Goal: Communication & Community: Answer question/provide support

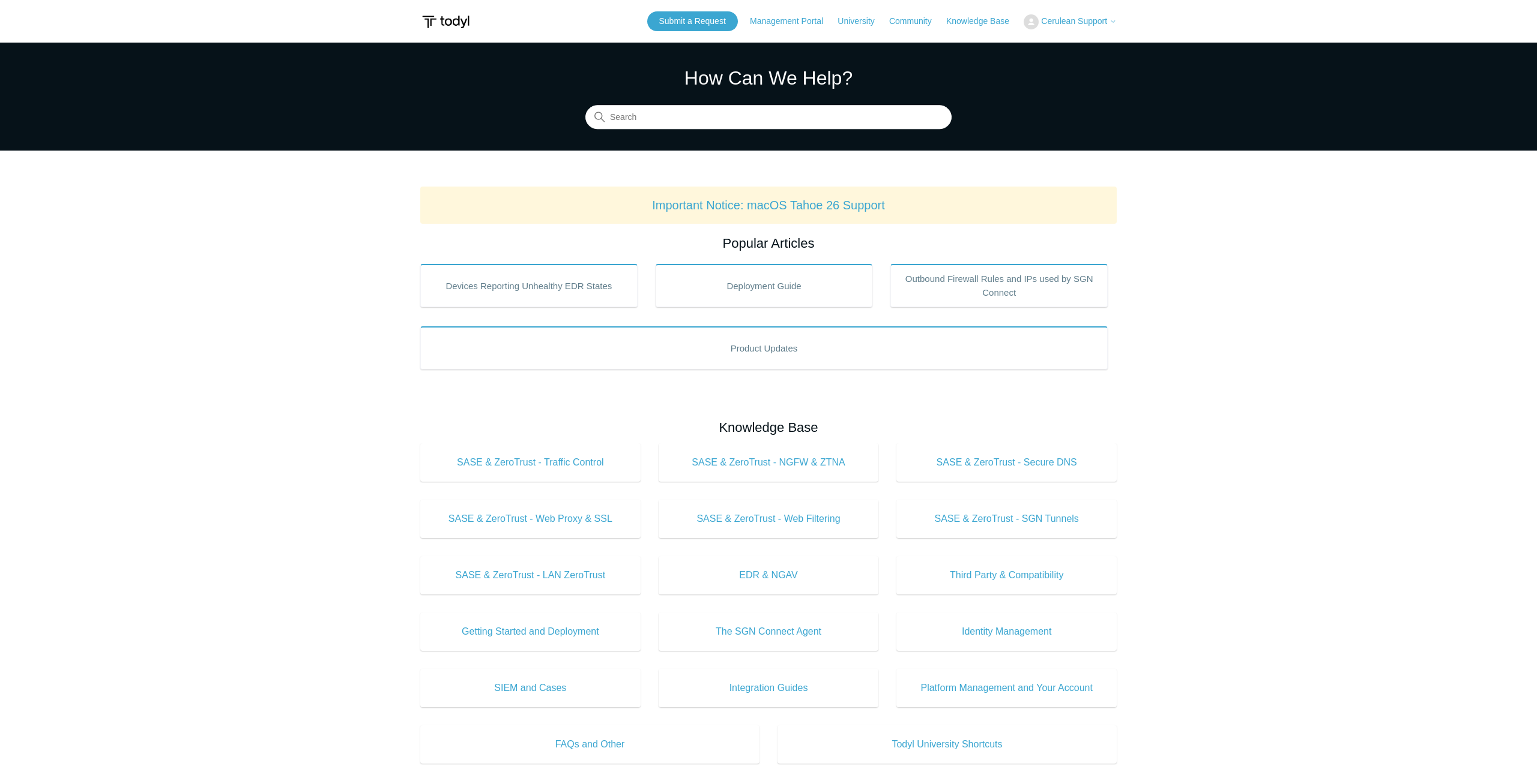
click at [1065, 27] on button "Cerulean Support" at bounding box center [1070, 22] width 93 height 15
click at [1087, 50] on link "My Support Requests" at bounding box center [1083, 47] width 117 height 21
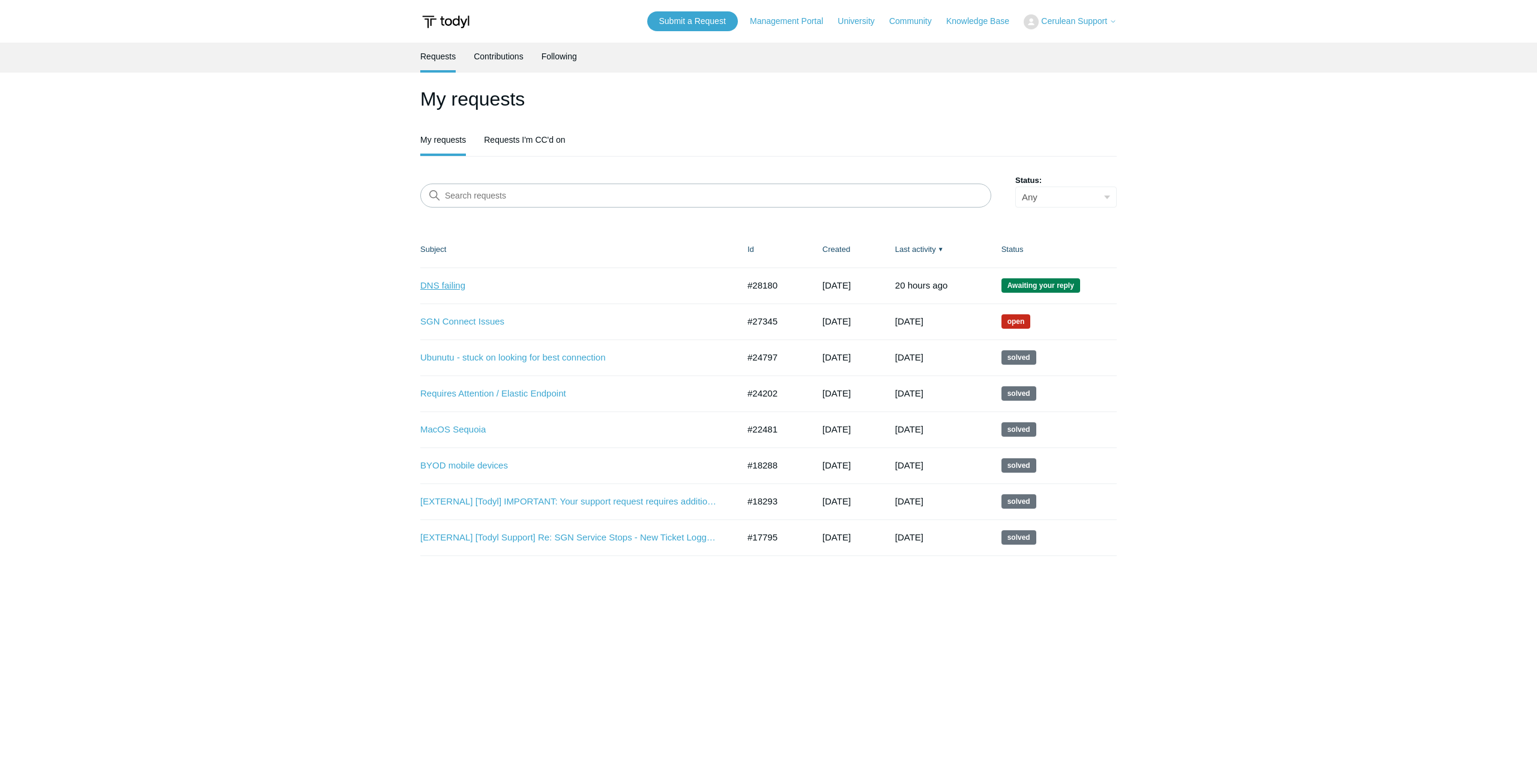
click at [441, 282] on link "DNS failing" at bounding box center [570, 286] width 301 height 14
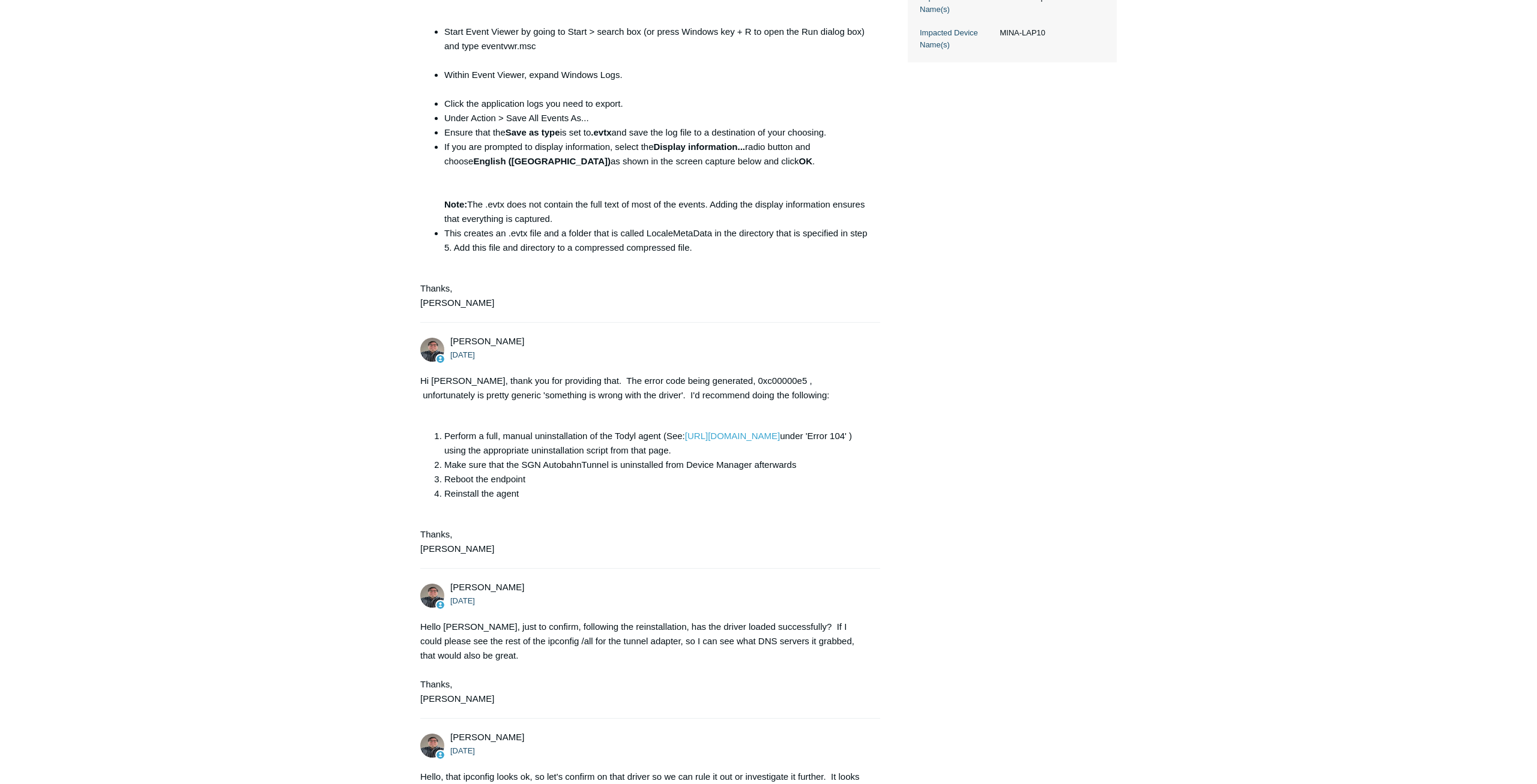
scroll to position [1606, 0]
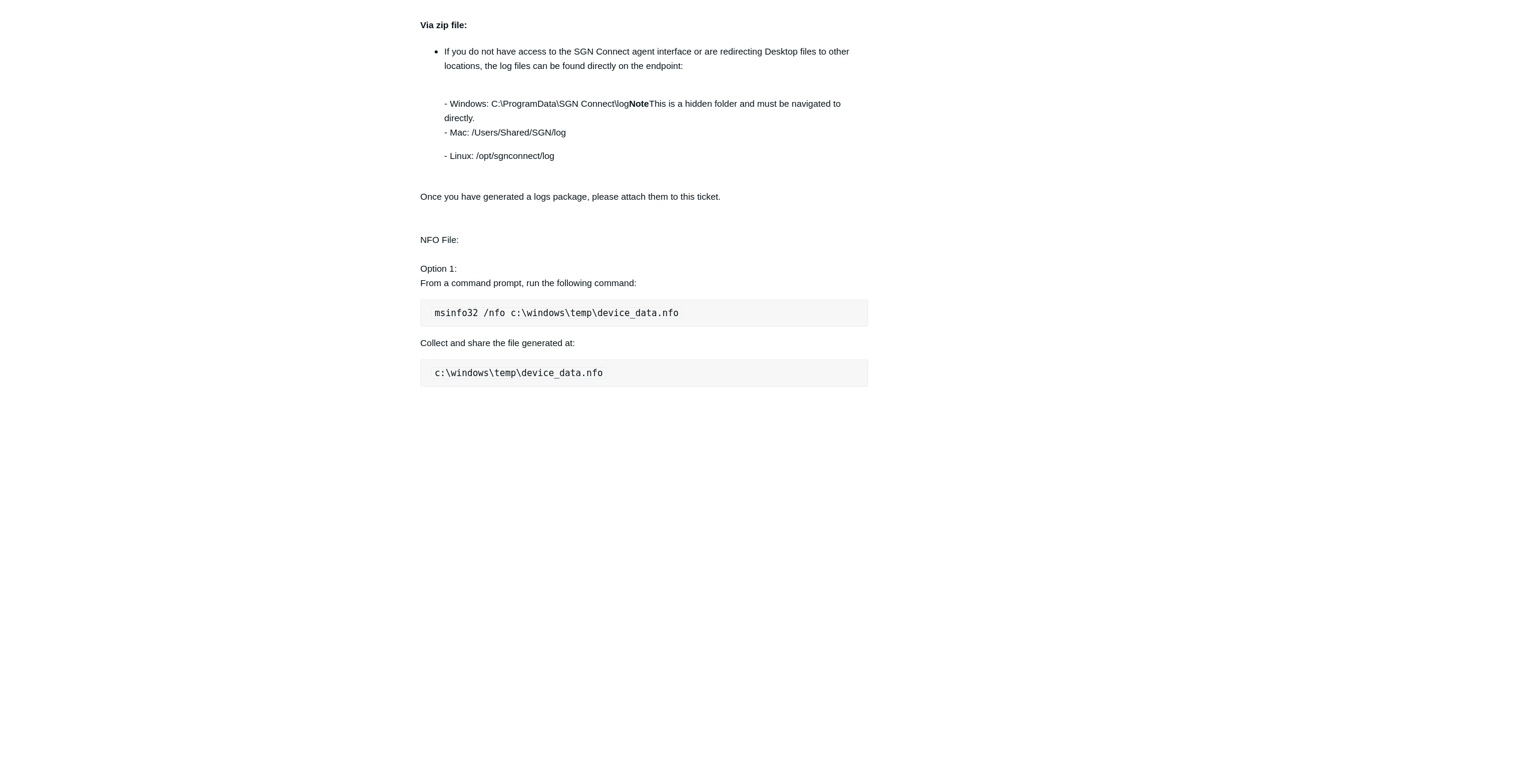
drag, startPoint x: 745, startPoint y: 267, endPoint x: 949, endPoint y: 794, distance: 565.1
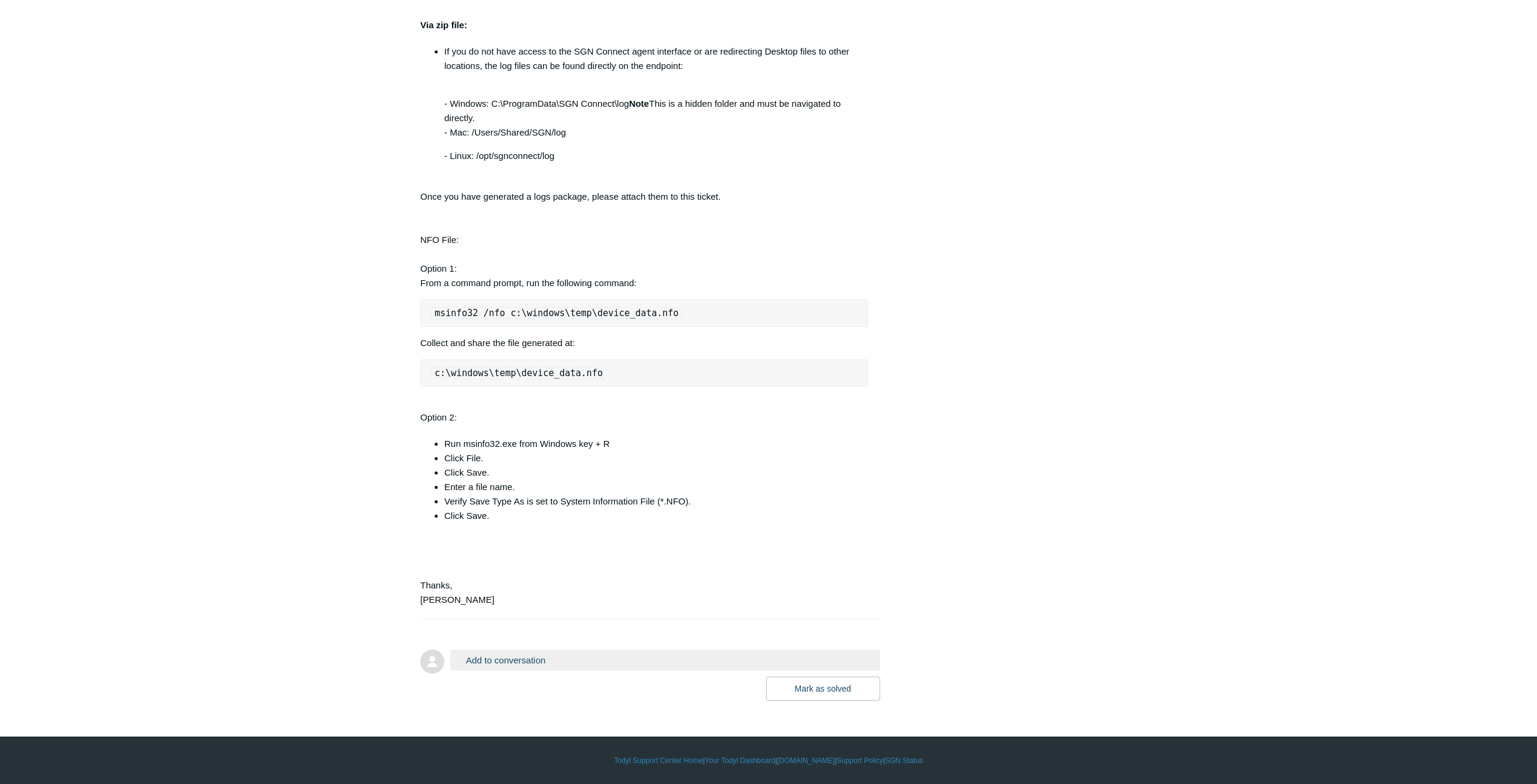
click at [563, 660] on button "Add to conversation" at bounding box center [665, 660] width 430 height 21
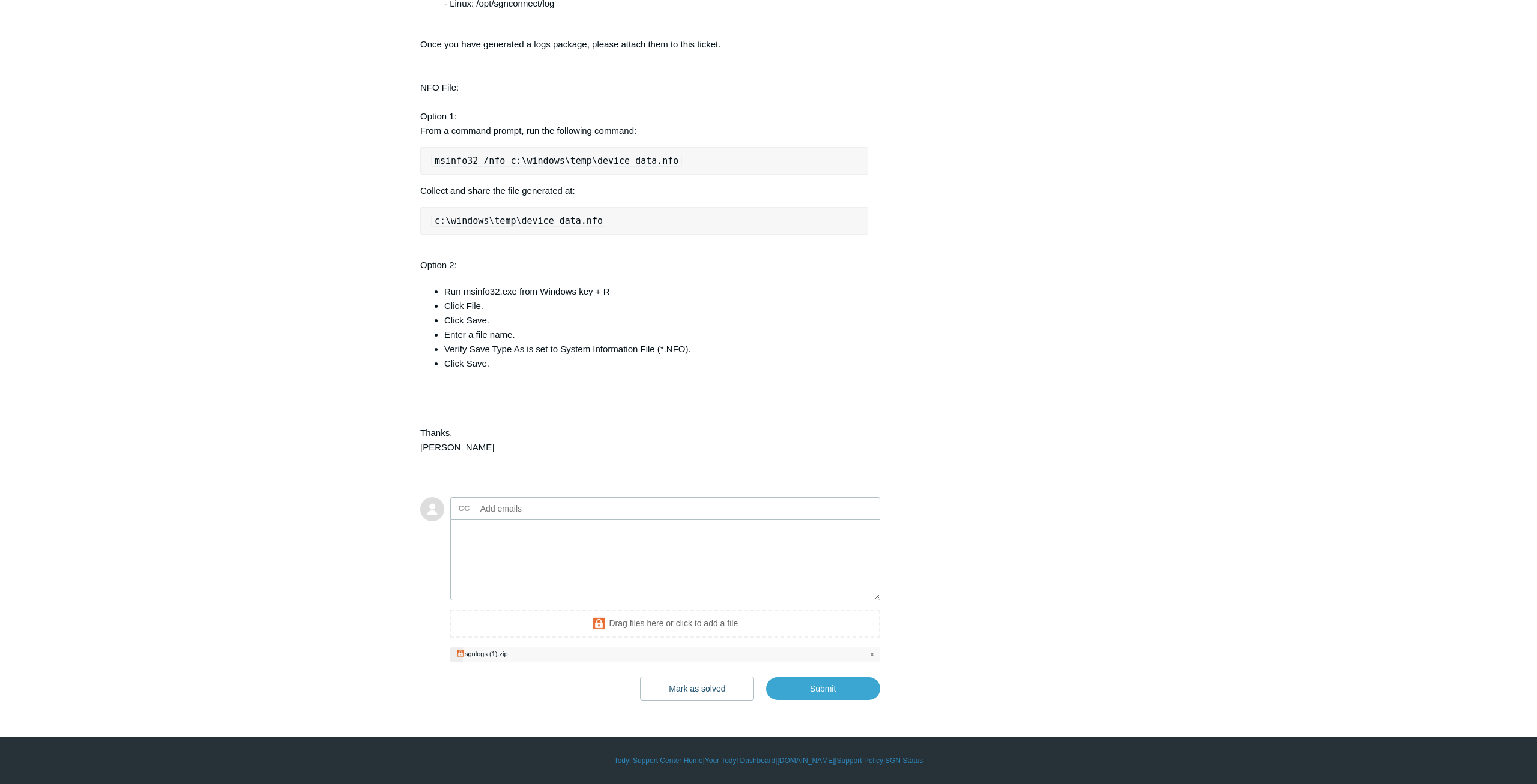
scroll to position [1755, 0]
click at [584, 553] on textarea "Add your reply" at bounding box center [665, 560] width 430 height 81
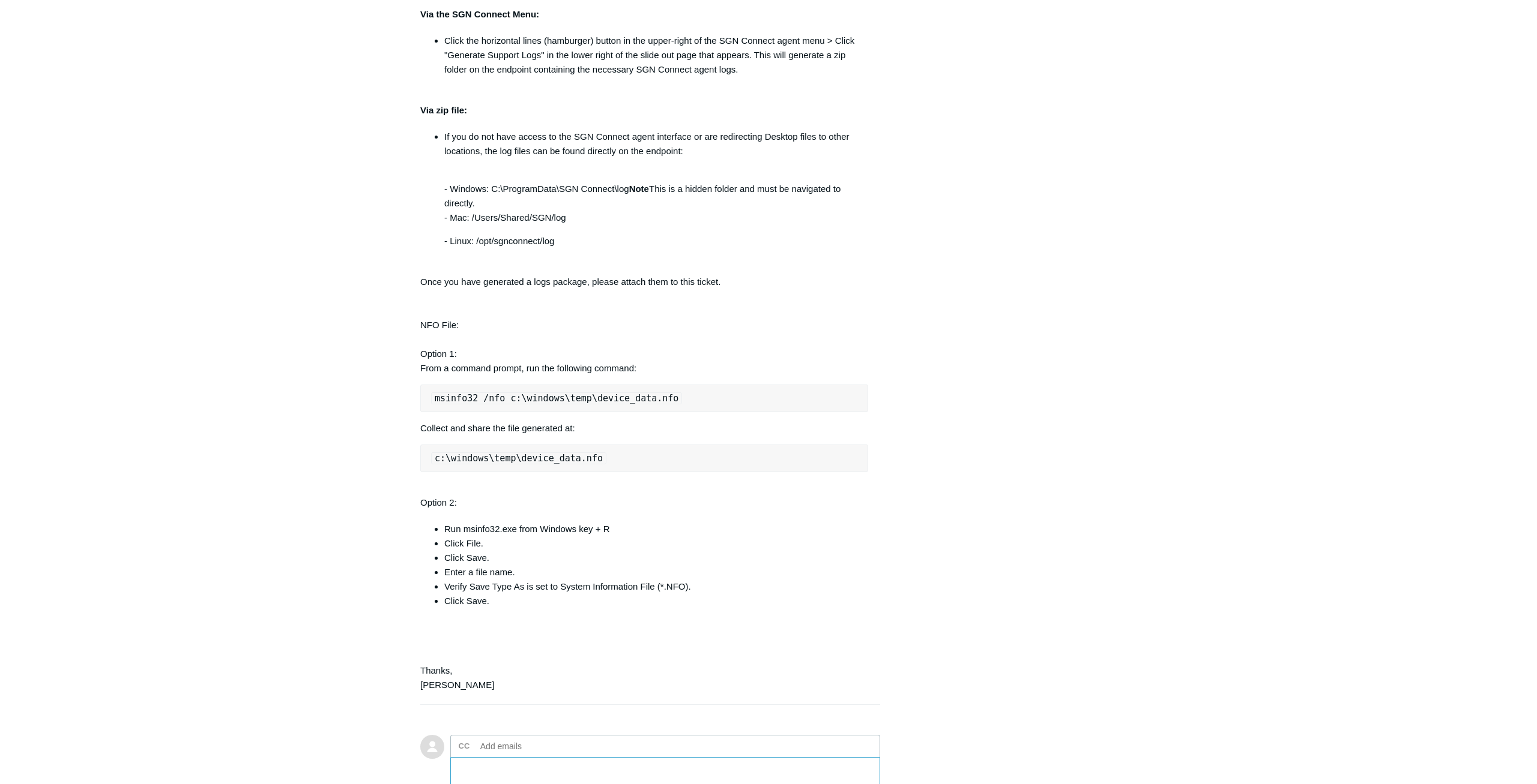
scroll to position [1506, 0]
click at [504, 402] on code "msinfo32 /nfo c:\windows\temp\device_data.nfo" at bounding box center [556, 395] width 251 height 12
click at [507, 402] on code "msinfo32 /nfo c:\windows\temp\device_data.nfo" at bounding box center [556, 395] width 251 height 12
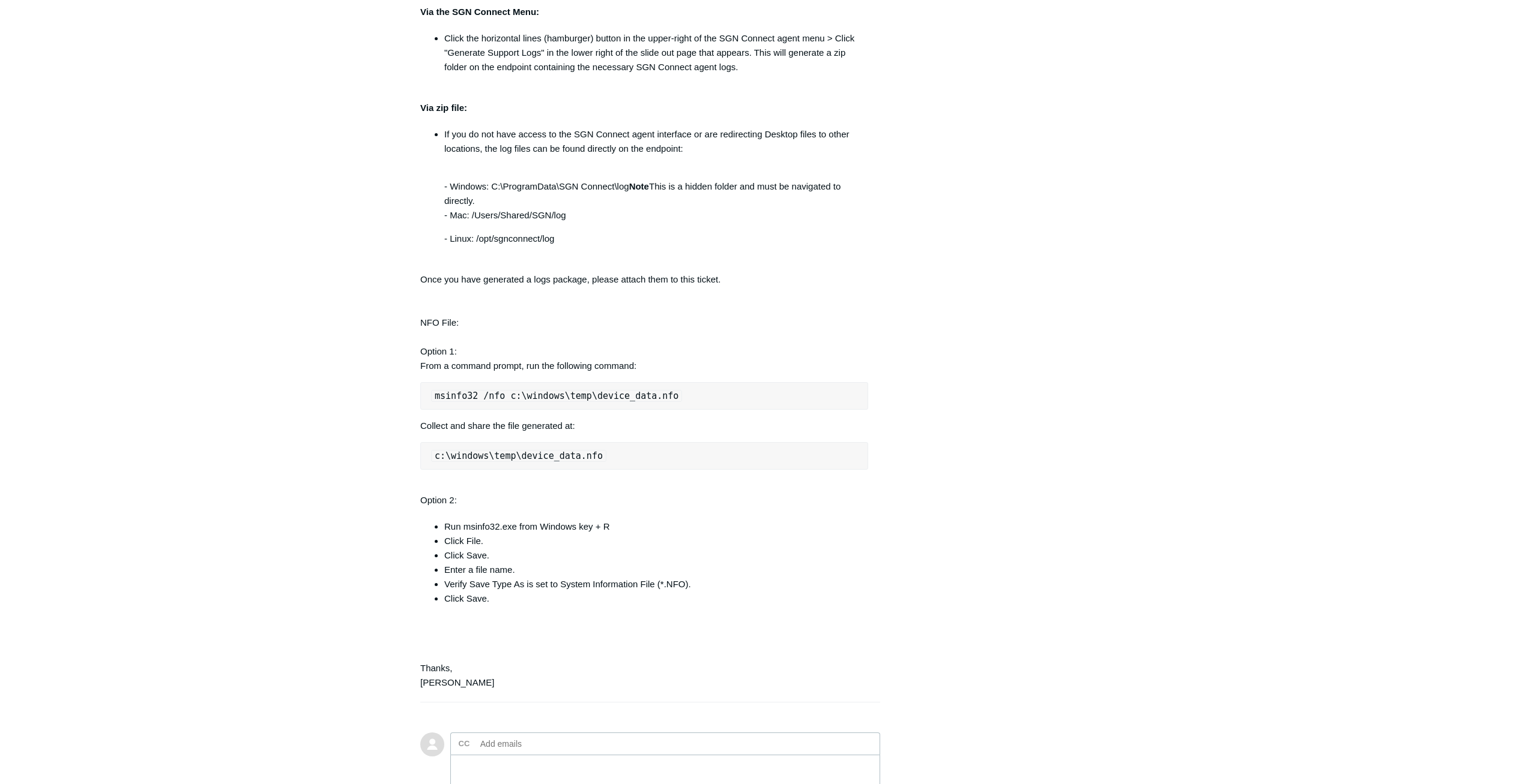
click at [545, 402] on code "msinfo32 /nfo c:\windows\temp\device_data.nfo" at bounding box center [556, 395] width 251 height 12
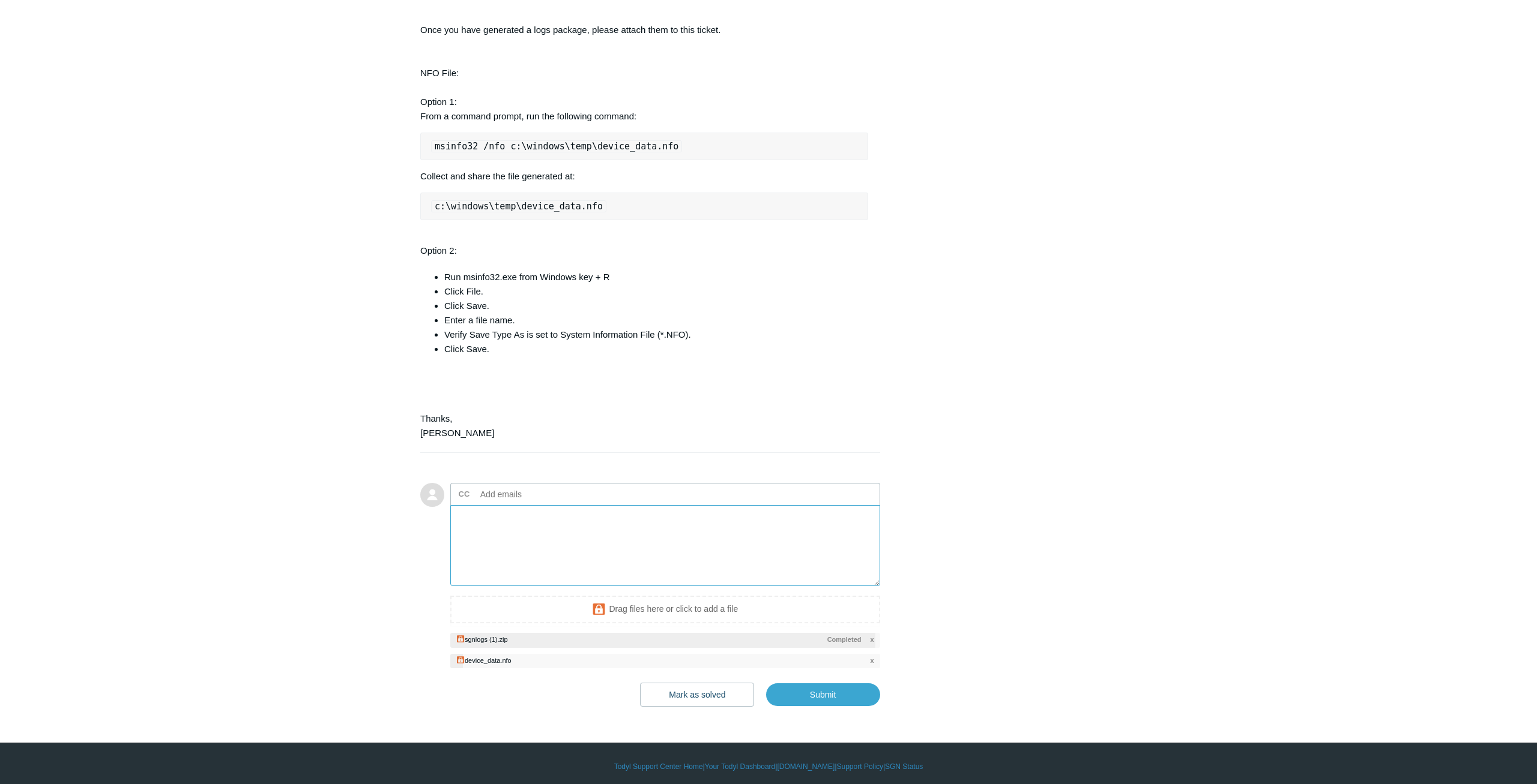
click at [548, 551] on textarea "Add your reply" at bounding box center [665, 545] width 430 height 81
click at [808, 707] on input "Submit" at bounding box center [822, 695] width 114 height 24
type textarea "Hi Matt, See attached please, let me know if you need anything else at all This…"
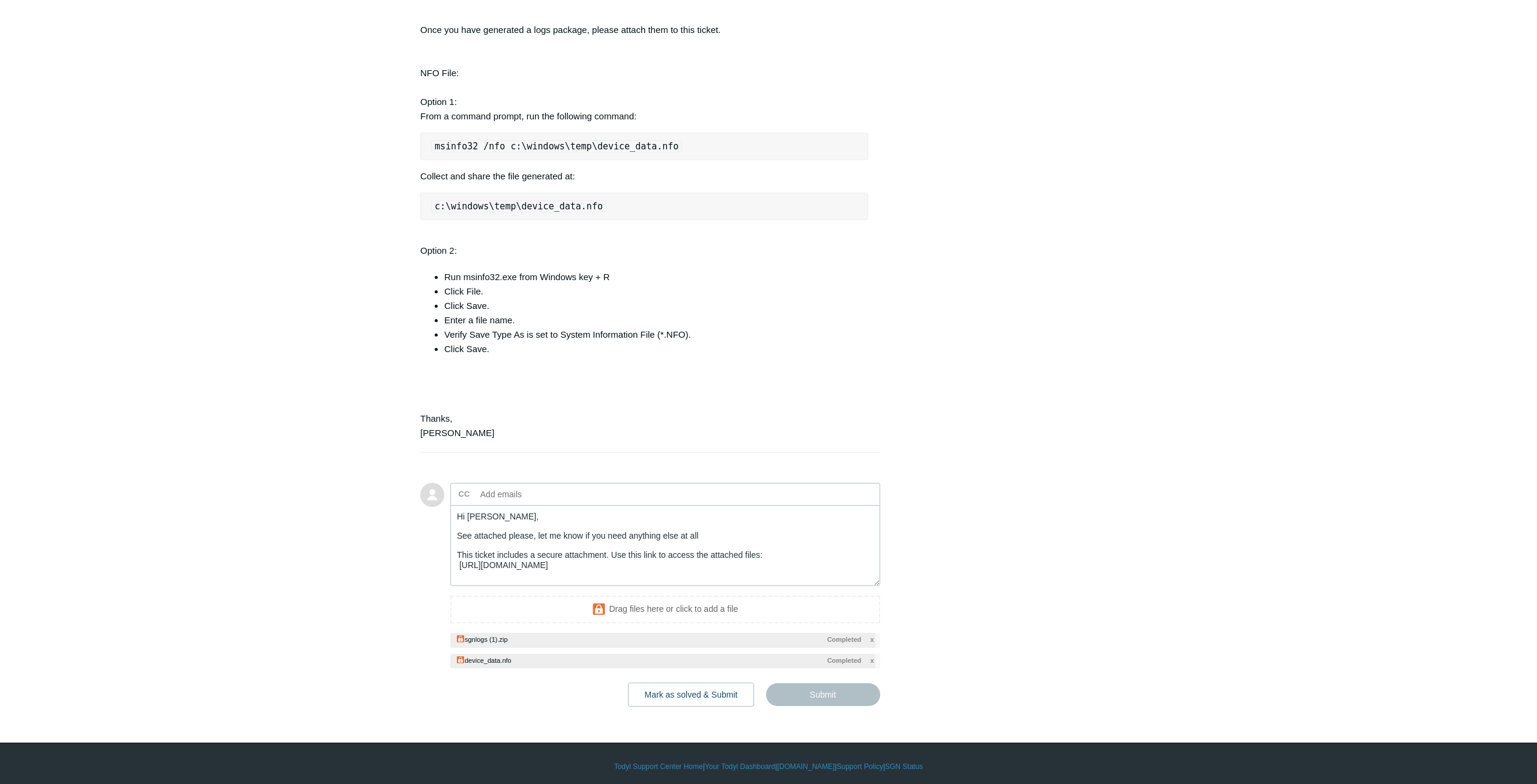
scroll to position [10, 0]
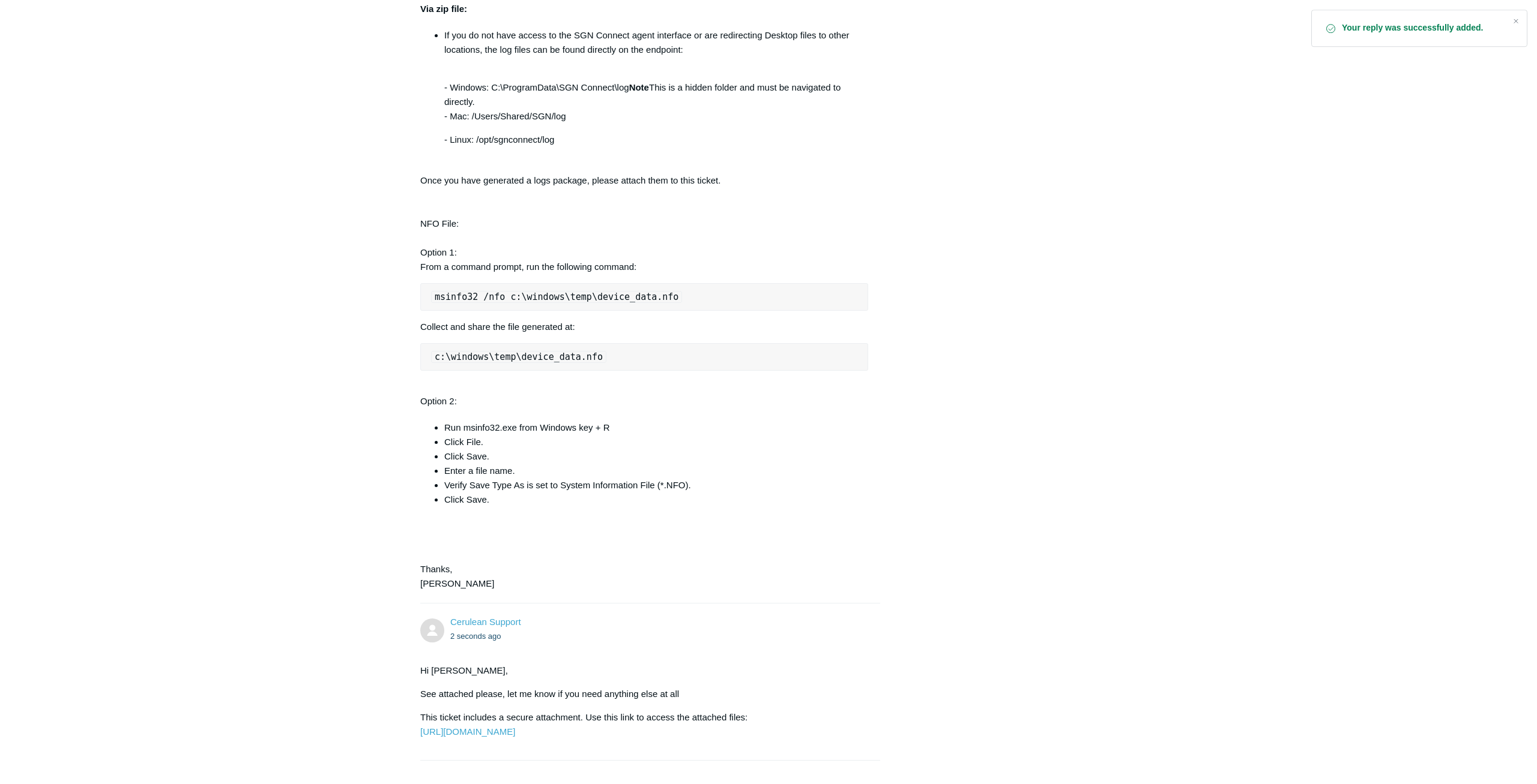
scroll to position [1791, 0]
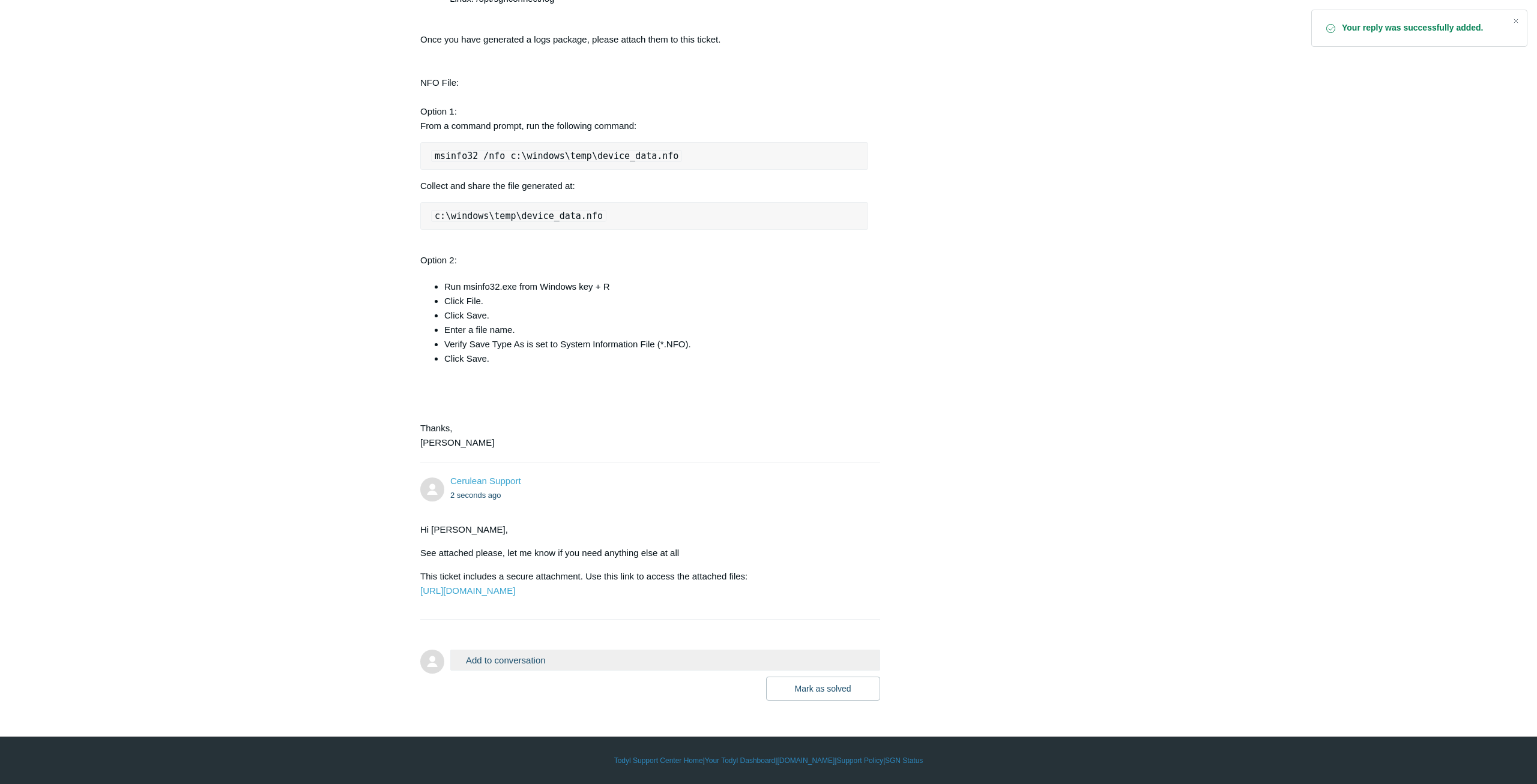
drag, startPoint x: 706, startPoint y: 383, endPoint x: 809, endPoint y: 813, distance: 442.2
